Goal: Complete application form: Complete application form

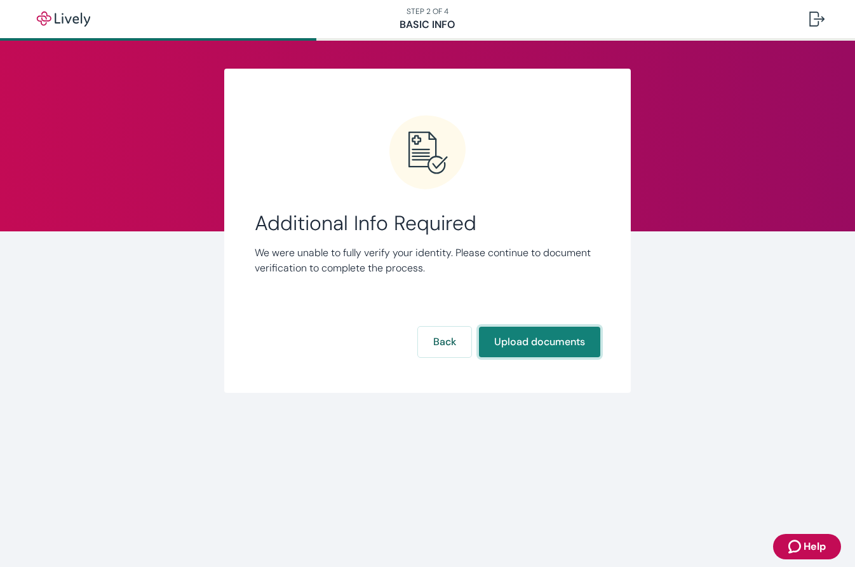
click at [545, 339] on button "Upload documents" at bounding box center [539, 342] width 121 height 30
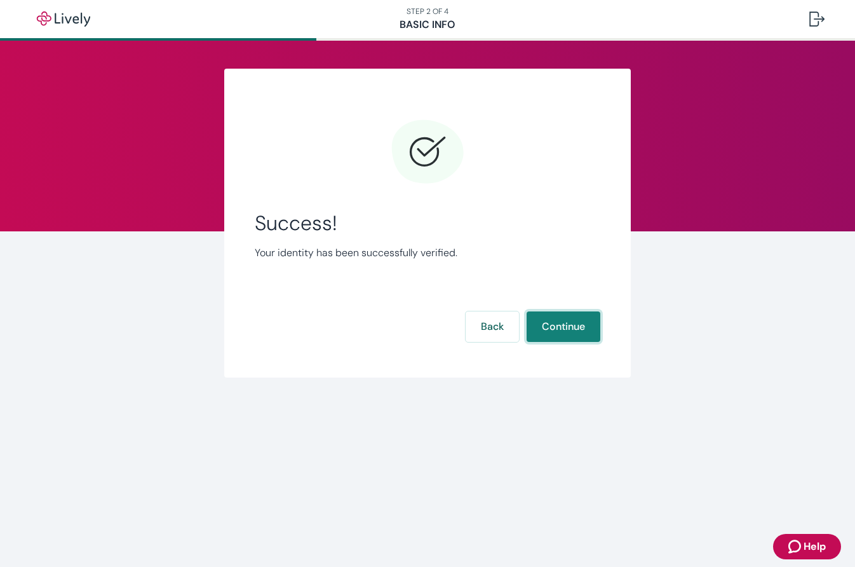
click at [559, 317] on button "Continue" at bounding box center [564, 326] width 74 height 30
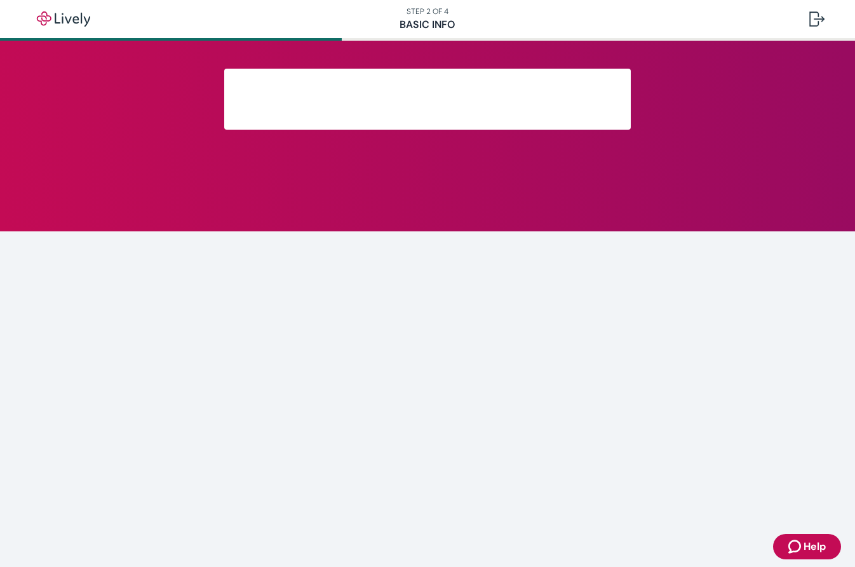
click at [559, 331] on main at bounding box center [427, 304] width 855 height 526
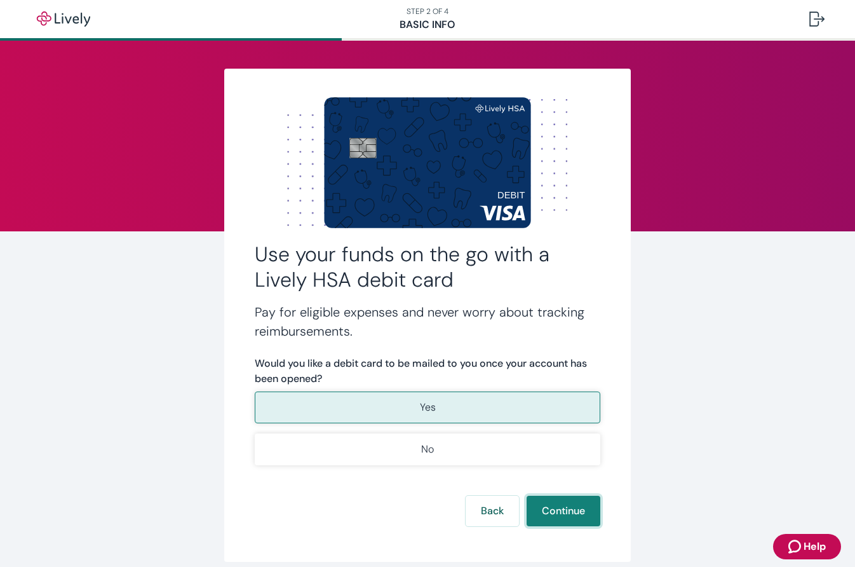
click at [565, 514] on button "Continue" at bounding box center [564, 511] width 74 height 30
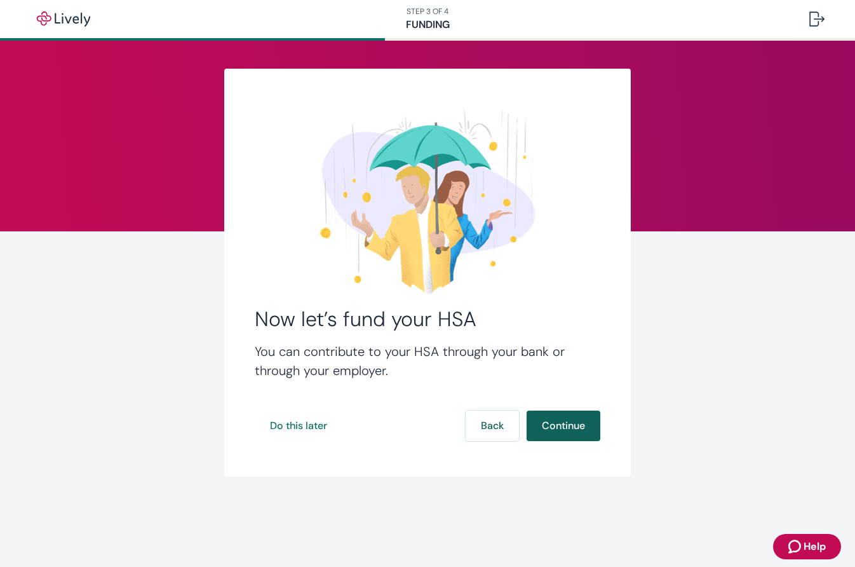
click at [572, 428] on button "Continue" at bounding box center [564, 425] width 74 height 30
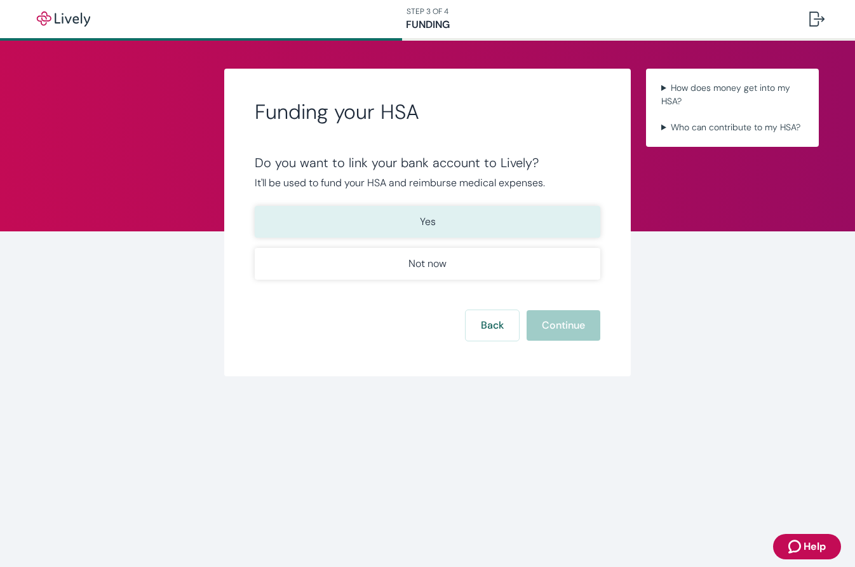
click at [377, 214] on button "Yes" at bounding box center [428, 222] width 346 height 32
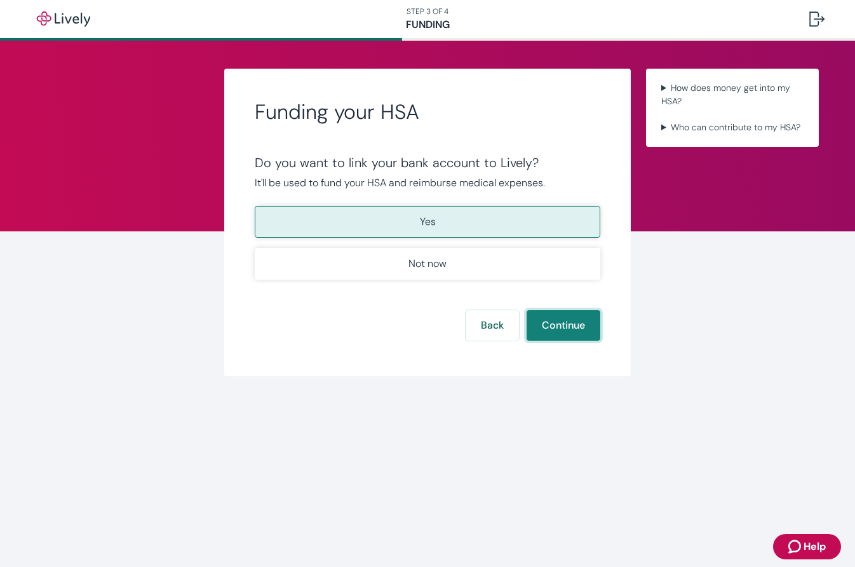
click at [567, 328] on button "Continue" at bounding box center [564, 325] width 74 height 30
click at [700, 86] on summary "How does money get into my HSA?" at bounding box center [732, 95] width 152 height 32
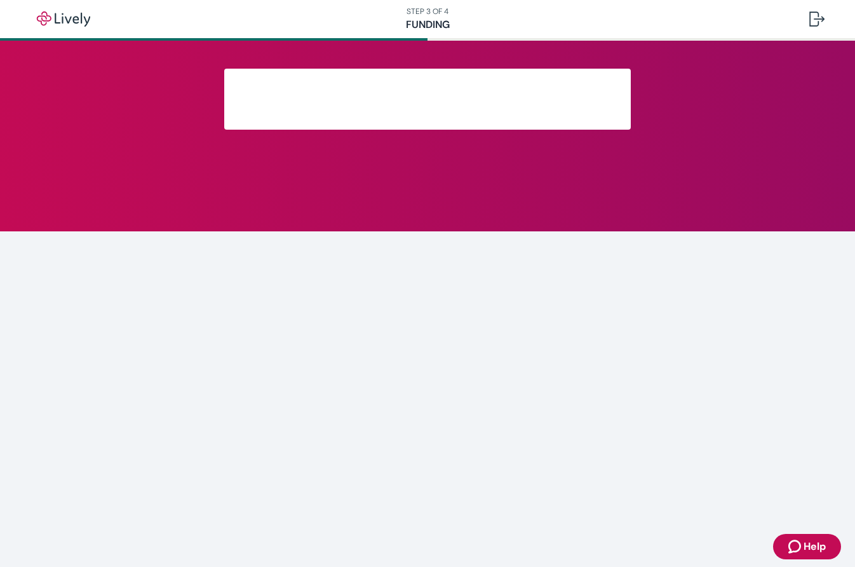
click at [206, 114] on div at bounding box center [428, 99] width 610 height 61
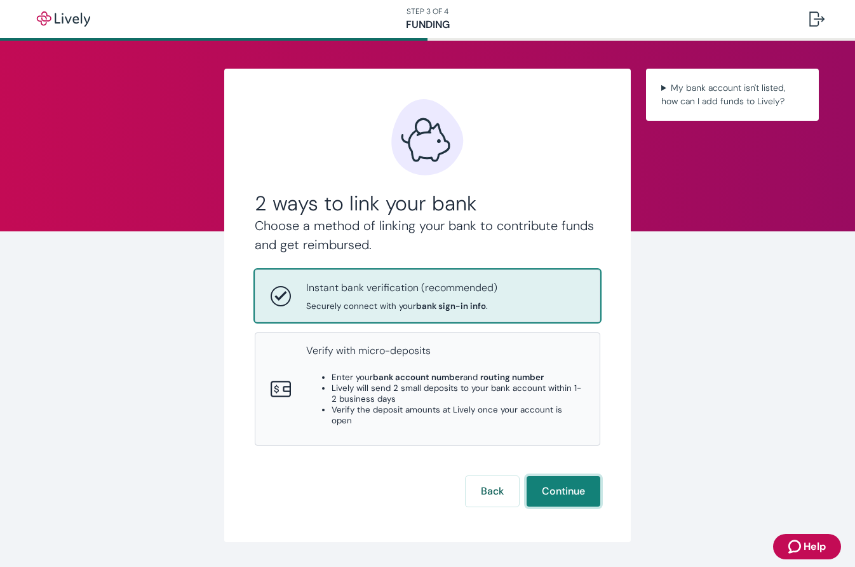
click at [562, 480] on button "Continue" at bounding box center [564, 491] width 74 height 30
click at [569, 478] on button "Continue" at bounding box center [564, 491] width 74 height 30
click at [556, 482] on button "Continue" at bounding box center [564, 491] width 74 height 30
click at [648, 456] on div "2 ways to link your bank Choose a method of linking your bank to contribute fun…" at bounding box center [428, 305] width 610 height 473
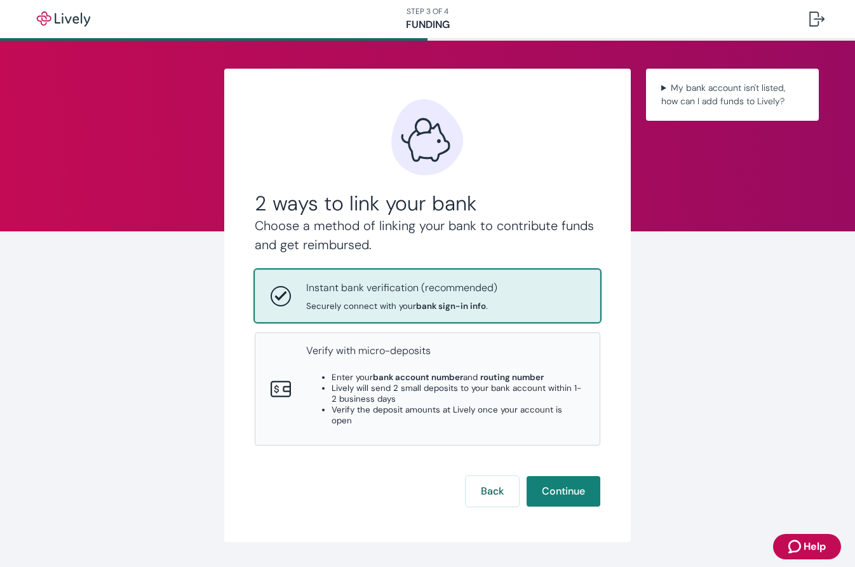
click at [407, 295] on div "Instant bank verification (recommended) Securely connect with your bank sign-in…" at bounding box center [401, 295] width 191 height 31
click at [582, 484] on button "Continue" at bounding box center [564, 491] width 74 height 30
click at [606, 478] on div "2 ways to link your bank Choose a method of linking your bank to contribute fun…" at bounding box center [427, 305] width 407 height 473
click at [560, 478] on button "Continue" at bounding box center [564, 491] width 74 height 30
click at [563, 488] on button "Continue" at bounding box center [564, 491] width 74 height 30
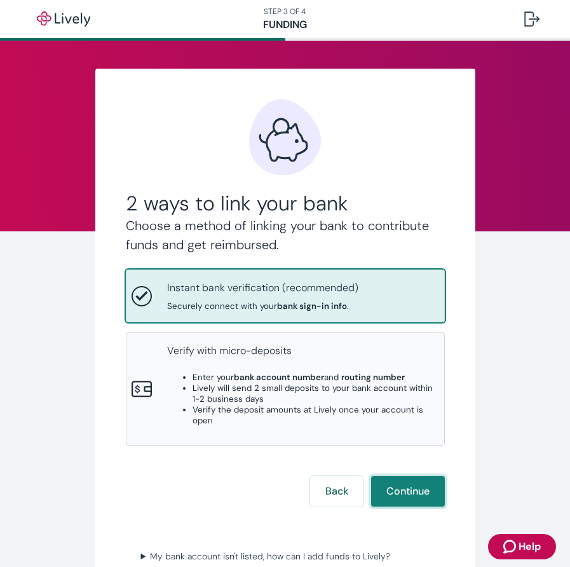
click at [421, 491] on button "Continue" at bounding box center [408, 491] width 74 height 30
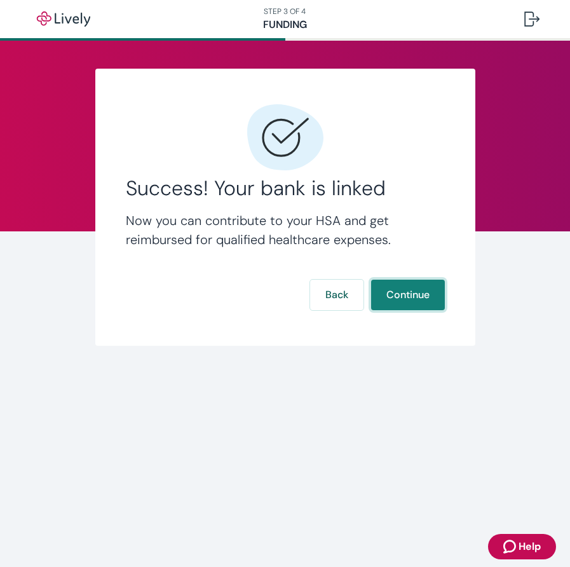
click at [393, 289] on button "Continue" at bounding box center [408, 295] width 74 height 30
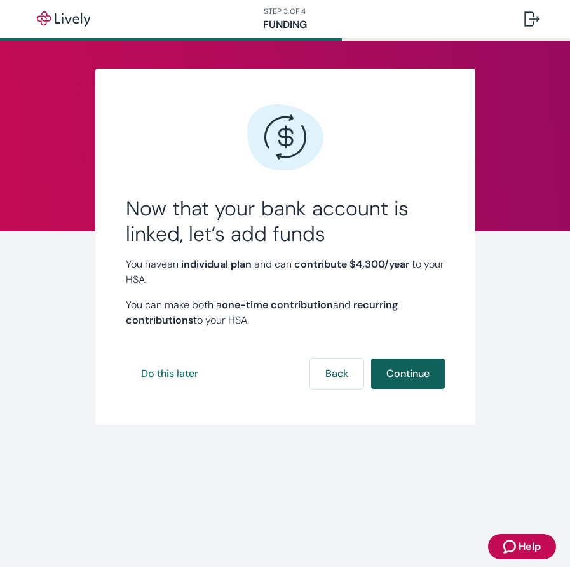
click at [398, 376] on button "Continue" at bounding box center [408, 373] width 74 height 30
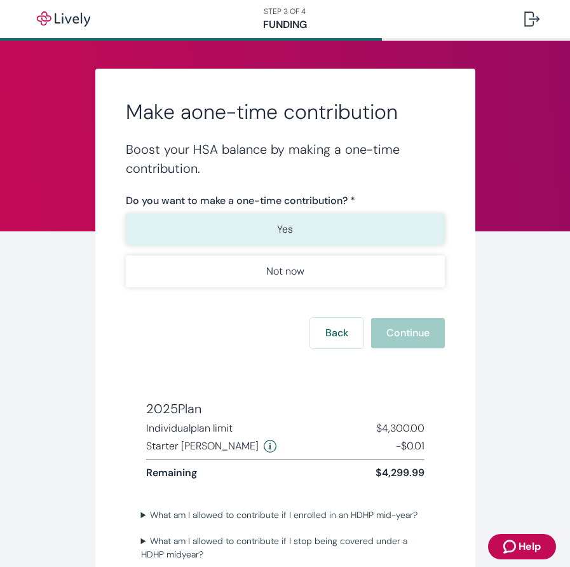
click at [248, 243] on button "Yes" at bounding box center [285, 229] width 319 height 32
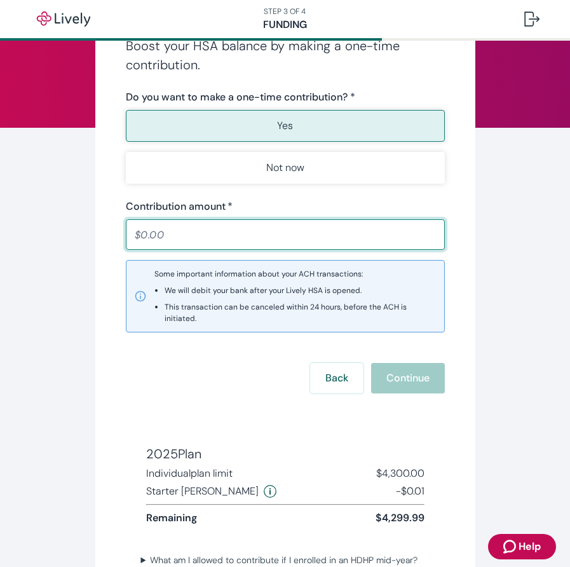
scroll to position [111, 0]
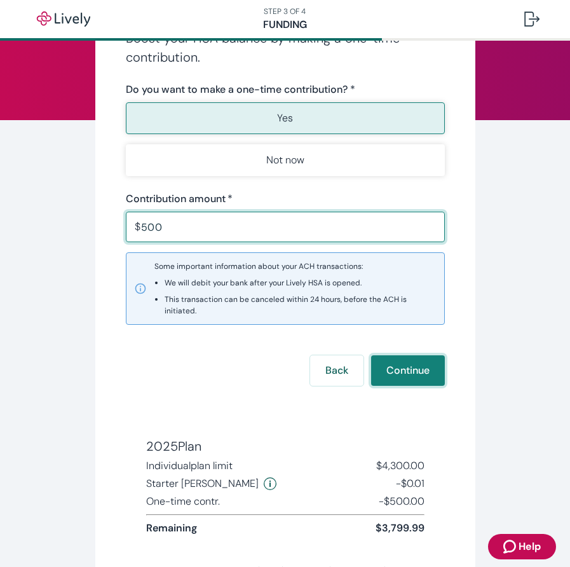
type input "500.00"
click at [421, 355] on button "Continue" at bounding box center [408, 370] width 74 height 30
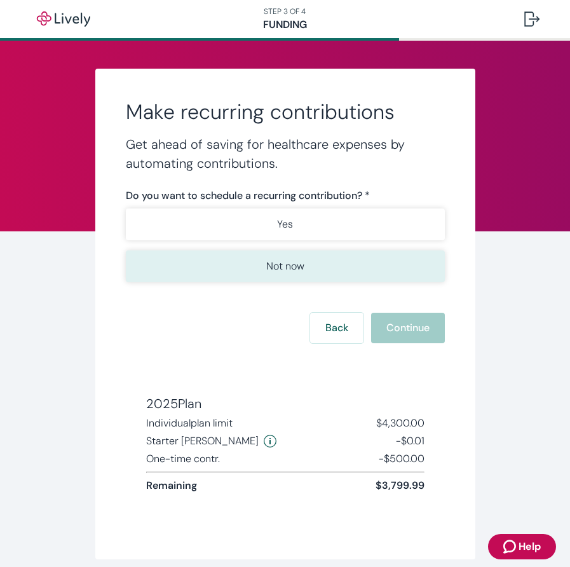
click at [297, 264] on p "Not now" at bounding box center [285, 266] width 38 height 15
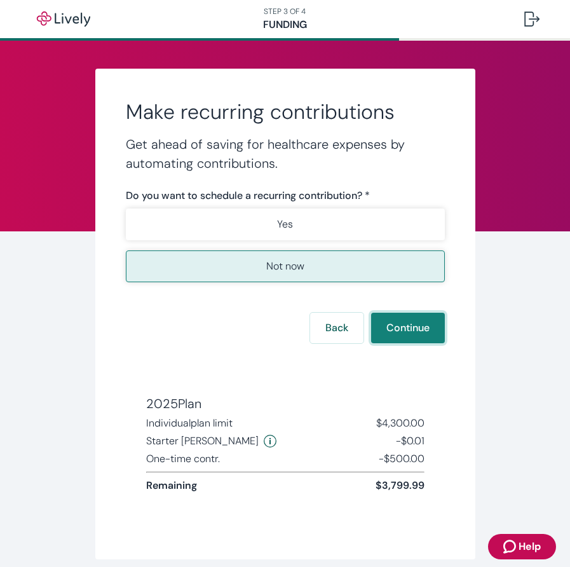
click at [414, 332] on button "Continue" at bounding box center [408, 328] width 74 height 30
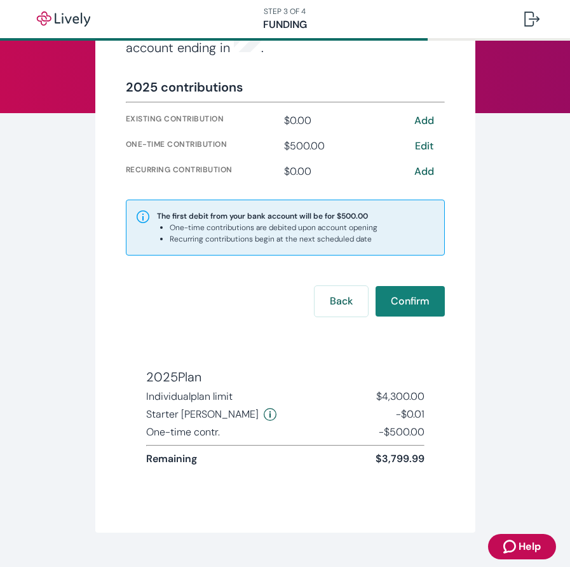
scroll to position [142, 0]
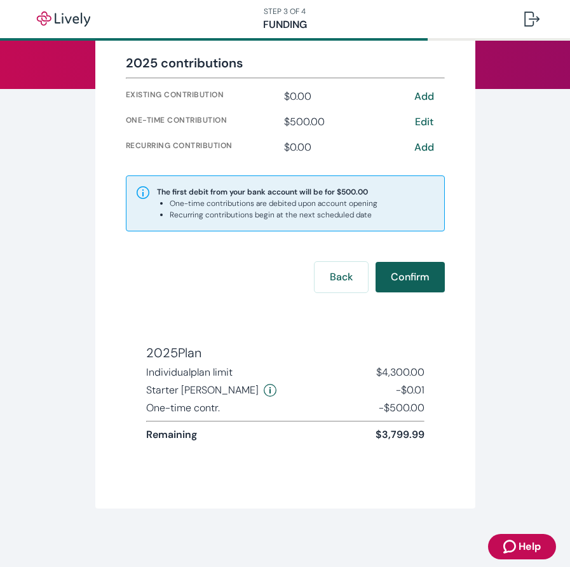
click at [422, 271] on button "Confirm" at bounding box center [410, 277] width 69 height 30
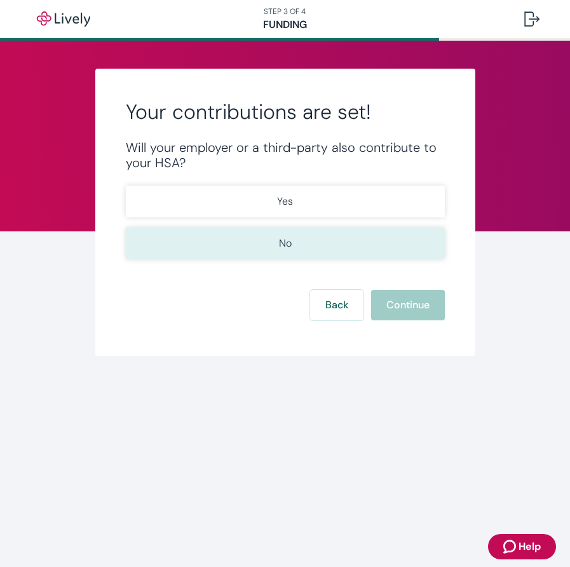
click at [273, 243] on button "No" at bounding box center [285, 243] width 319 height 32
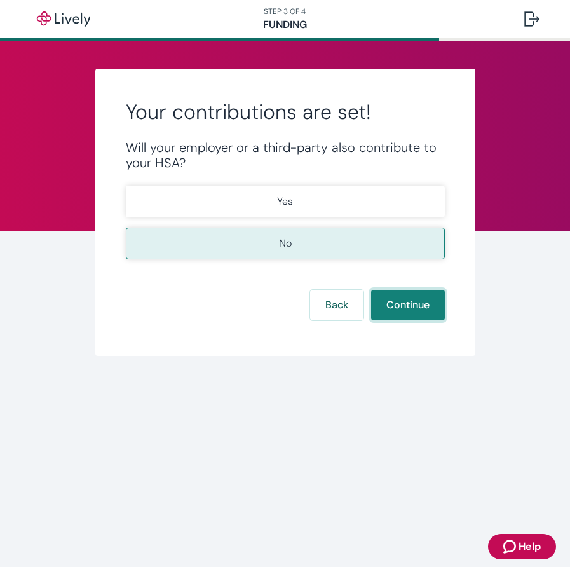
click at [421, 313] on button "Continue" at bounding box center [408, 305] width 74 height 30
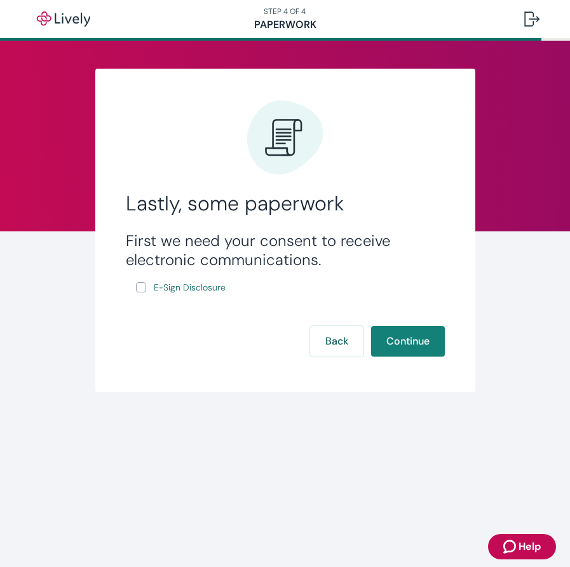
click at [138, 292] on input "E-Sign Disclosure" at bounding box center [141, 287] width 10 height 10
checkbox input "true"
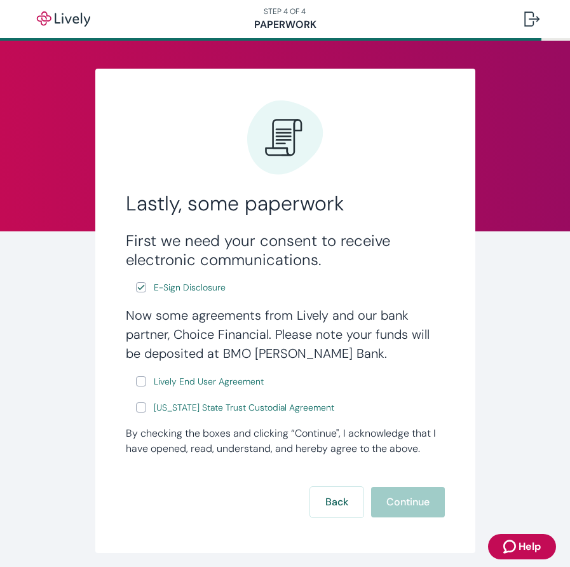
click at [136, 384] on input "Lively End User Agreement" at bounding box center [141, 381] width 10 height 10
checkbox input "true"
click at [139, 412] on label "[US_STATE] State Trust Custodial Agreement" at bounding box center [236, 408] width 201 height 16
click at [139, 412] on input "[US_STATE] State Trust Custodial Agreement" at bounding box center [141, 407] width 10 height 10
checkbox input "true"
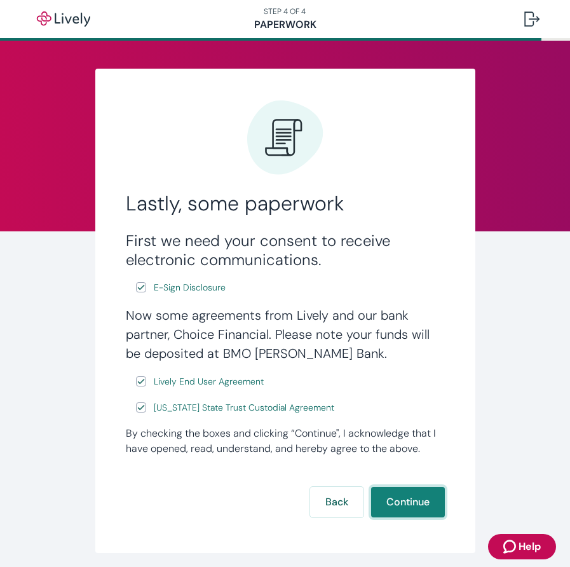
click at [410, 508] on button "Continue" at bounding box center [408, 502] width 74 height 30
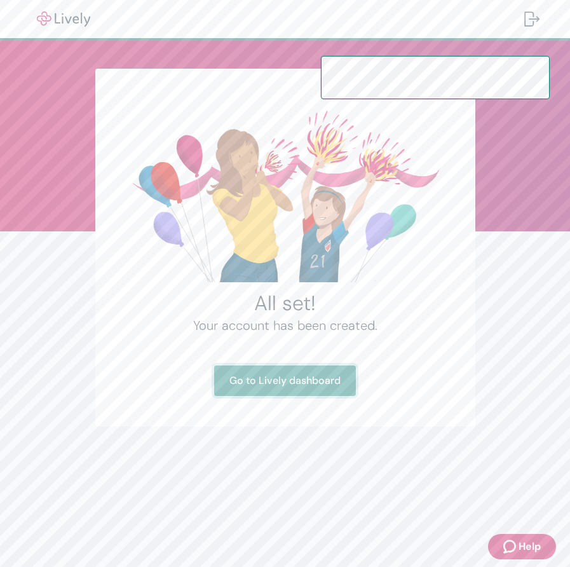
click at [291, 372] on link "Go to Lively dashboard" at bounding box center [285, 380] width 142 height 30
